Goal: Navigation & Orientation: Find specific page/section

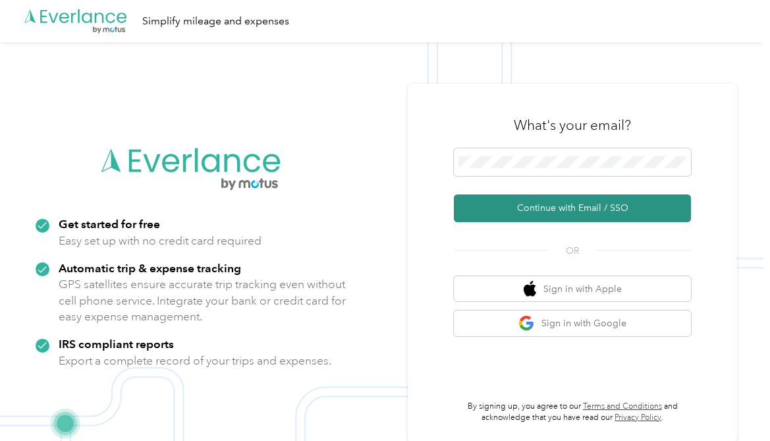
click at [561, 214] on button "Continue with Email / SSO" at bounding box center [572, 208] width 237 height 28
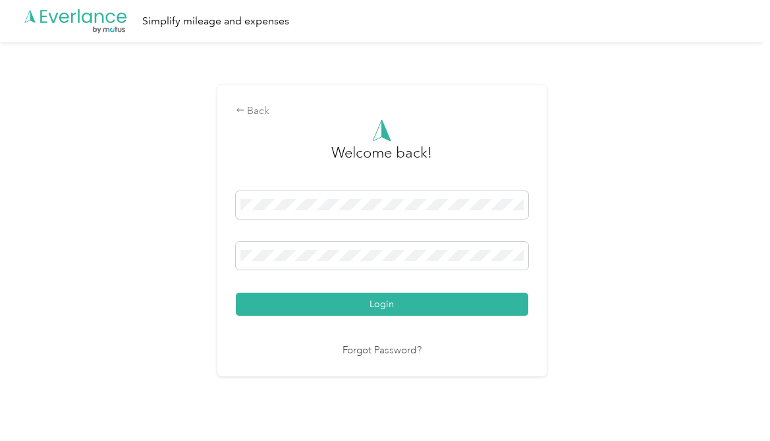
click at [365, 315] on div "Welcome back! Login Forgot Password?" at bounding box center [382, 238] width 293 height 239
click at [444, 304] on button "Login" at bounding box center [382, 304] width 293 height 23
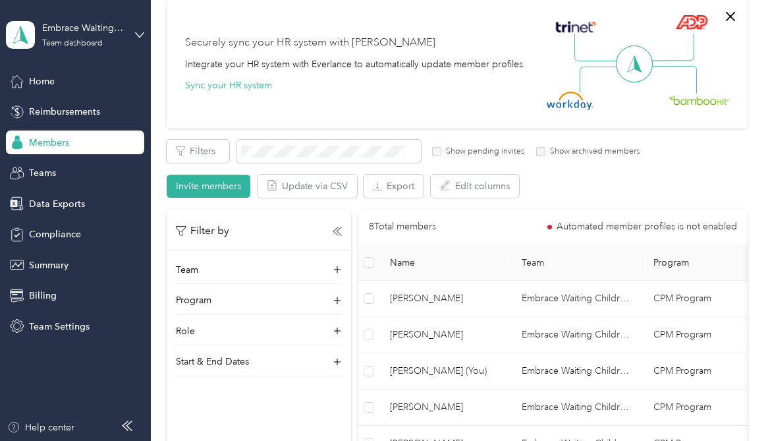
scroll to position [24, 0]
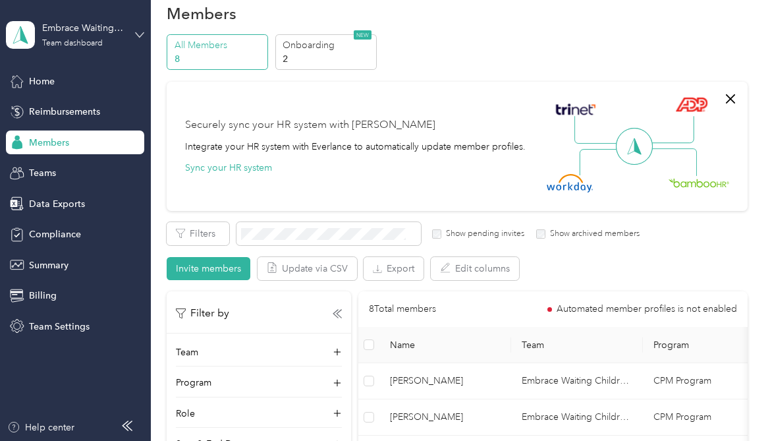
click at [135, 34] on icon at bounding box center [139, 34] width 9 height 9
click at [327, 89] on div "Securely sync your HR system with Everlance Integrate your HR system with Everl…" at bounding box center [457, 146] width 581 height 129
